Goal: Task Accomplishment & Management: Manage account settings

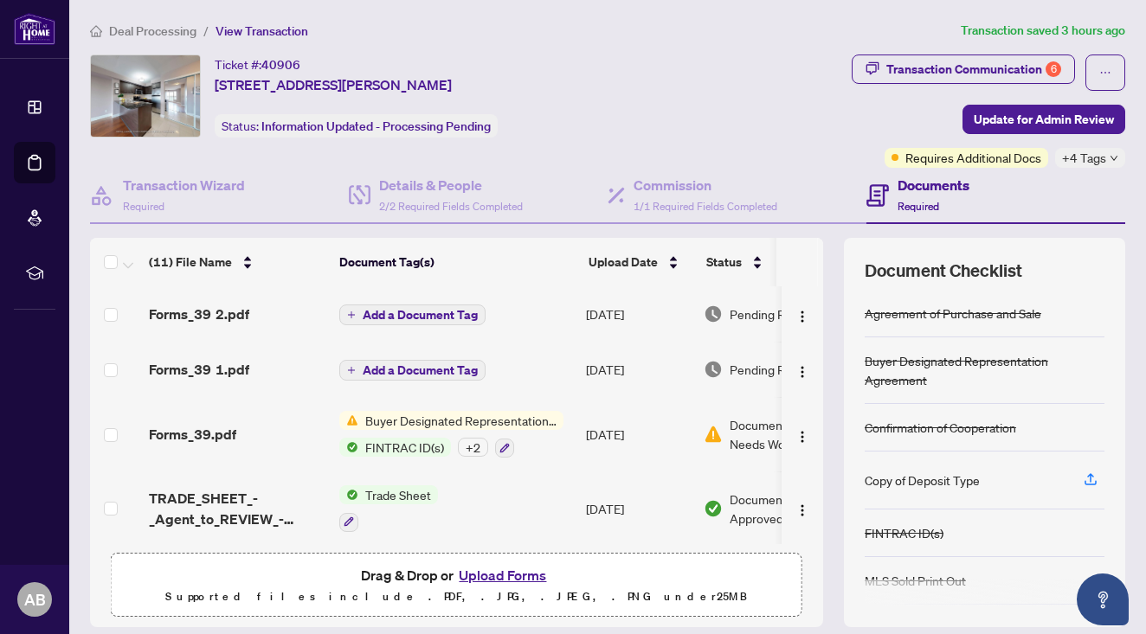
click at [29, 104] on icon at bounding box center [35, 107] width 12 height 12
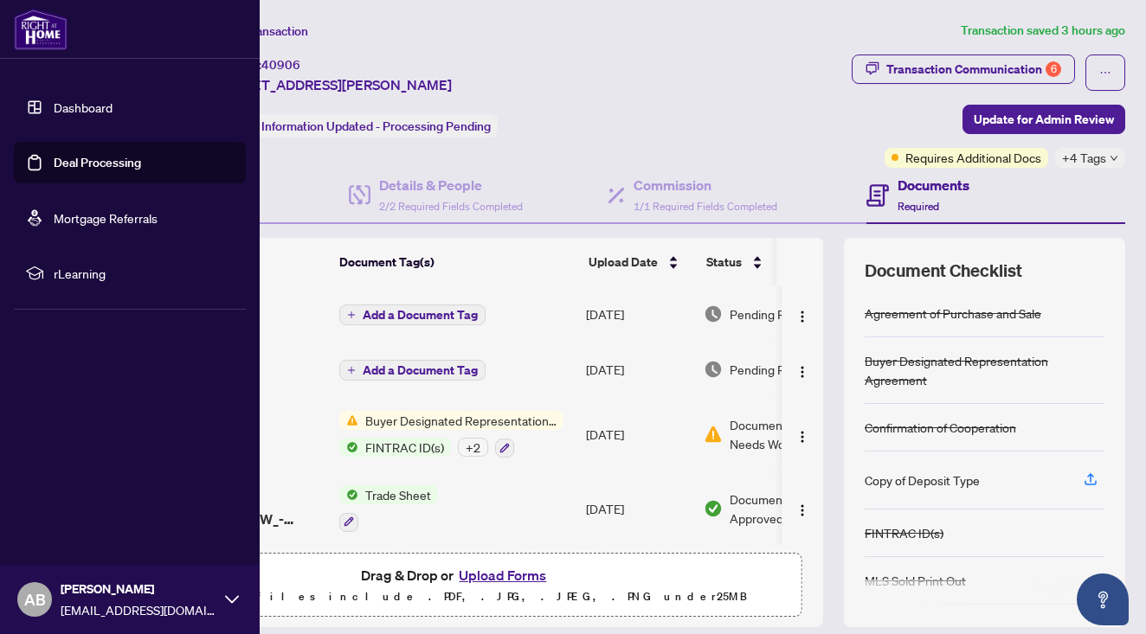
click at [87, 106] on link "Dashboard" at bounding box center [83, 108] width 59 height 16
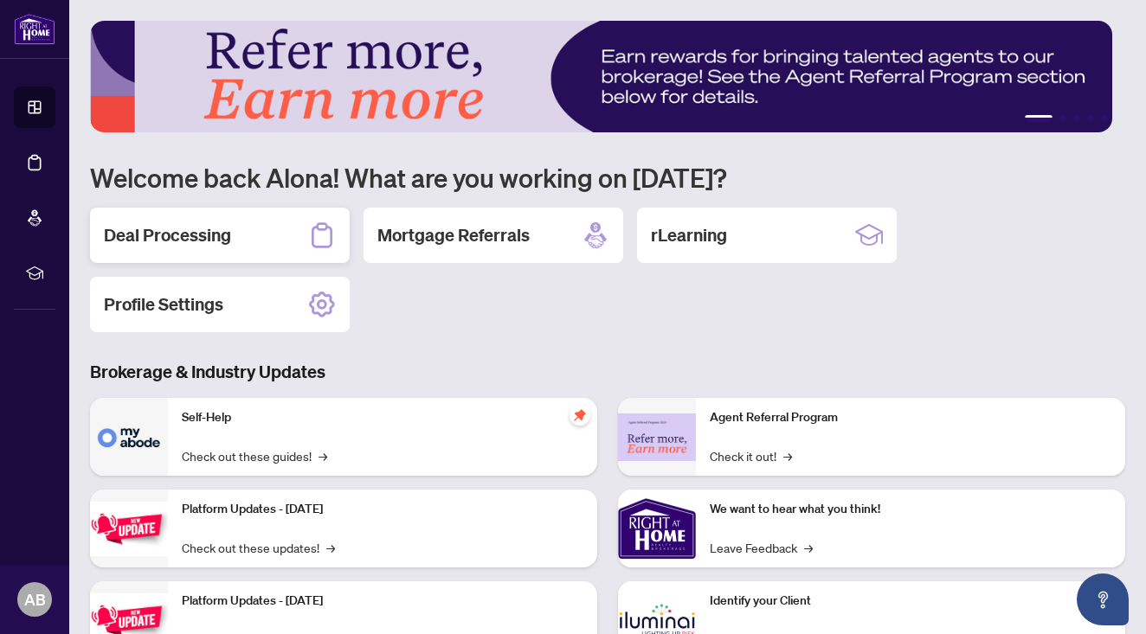
click at [234, 240] on div "Deal Processing" at bounding box center [220, 235] width 260 height 55
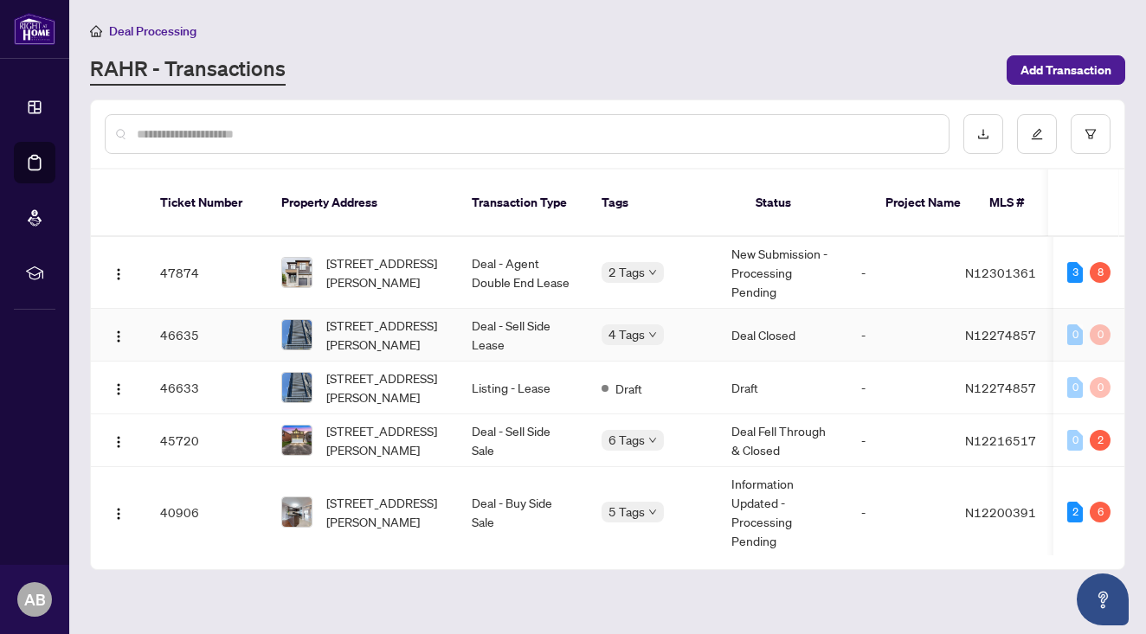
scroll to position [42, 0]
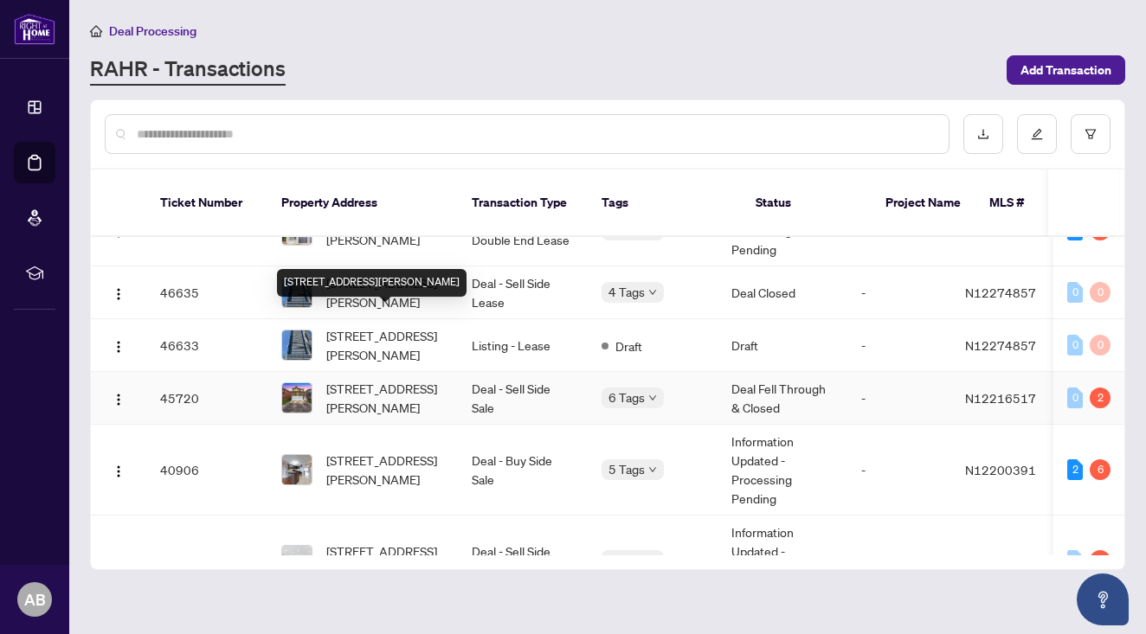
click at [390, 379] on span "[STREET_ADDRESS][PERSON_NAME]" at bounding box center [385, 398] width 118 height 38
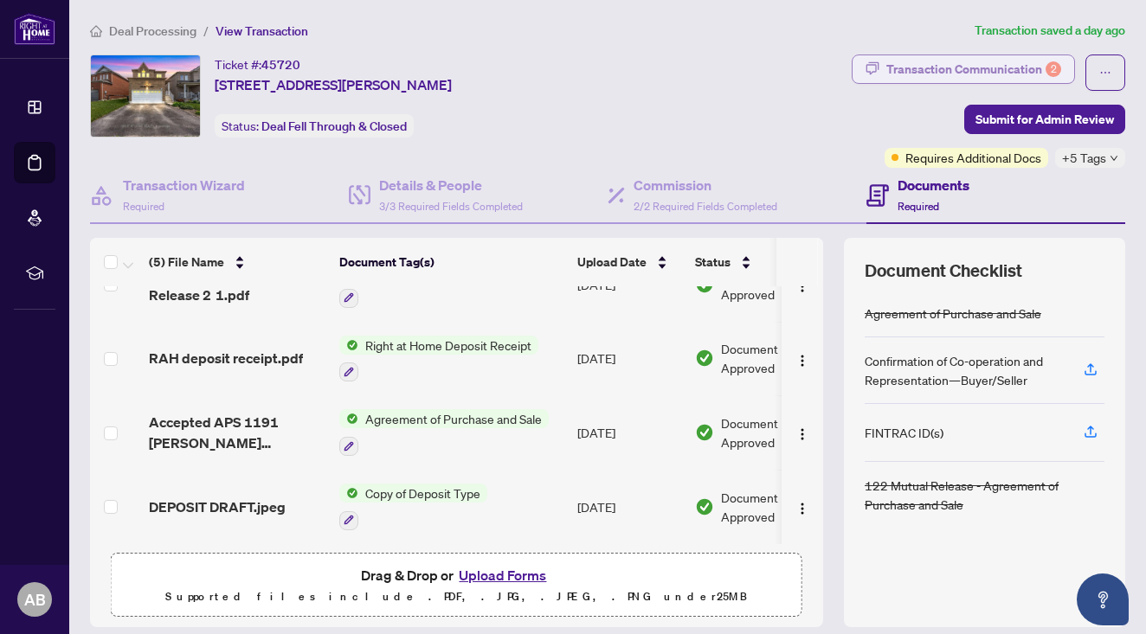
click at [1006, 68] on div "Transaction Communication 2" at bounding box center [973, 69] width 175 height 28
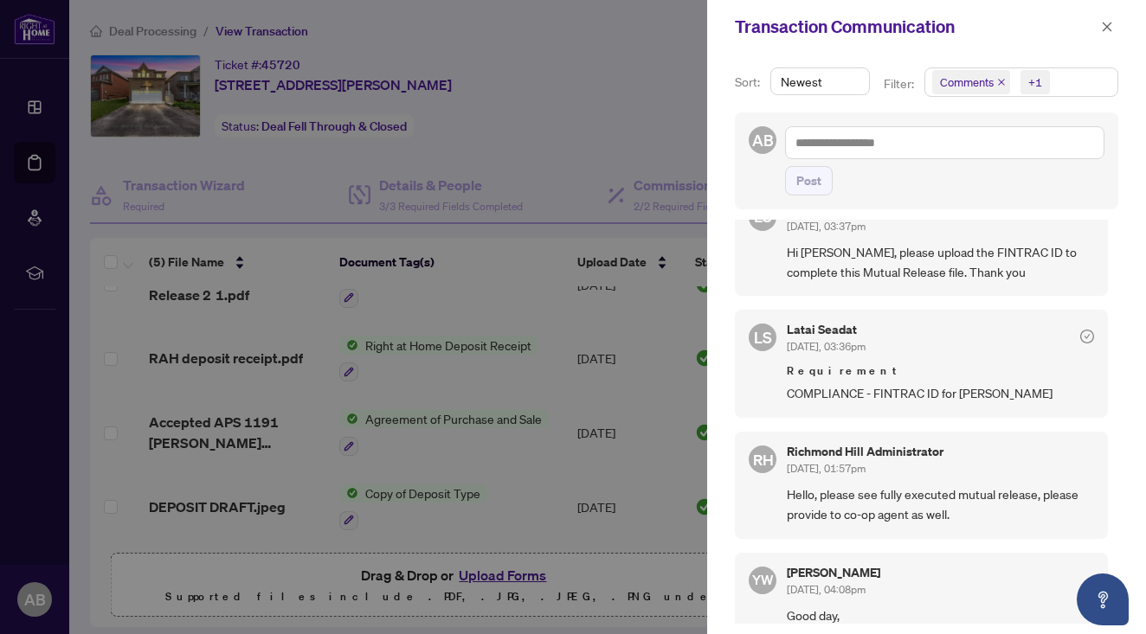
scroll to position [193, 0]
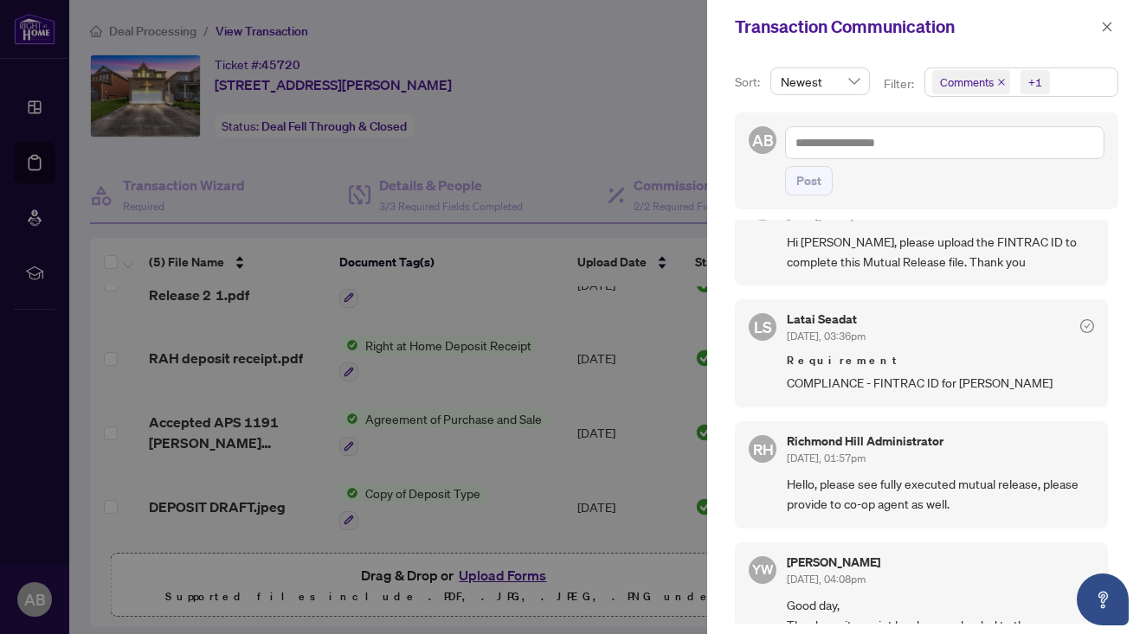
click at [557, 122] on div at bounding box center [573, 317] width 1146 height 634
click at [1107, 29] on icon "close" at bounding box center [1107, 27] width 12 height 12
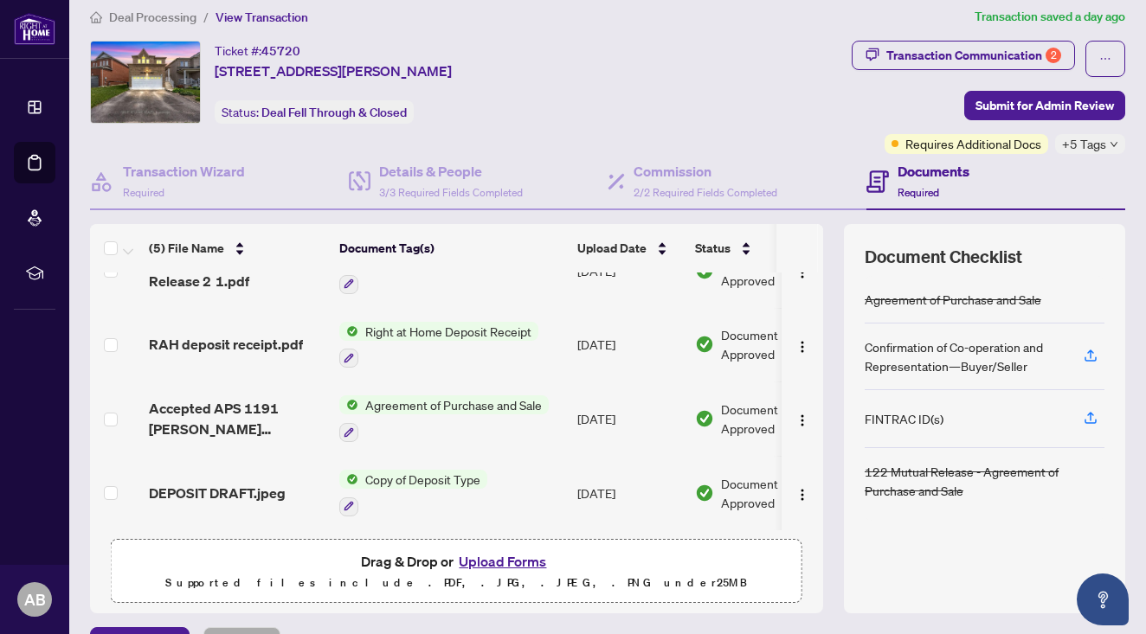
scroll to position [116, 0]
